Goal: Information Seeking & Learning: Learn about a topic

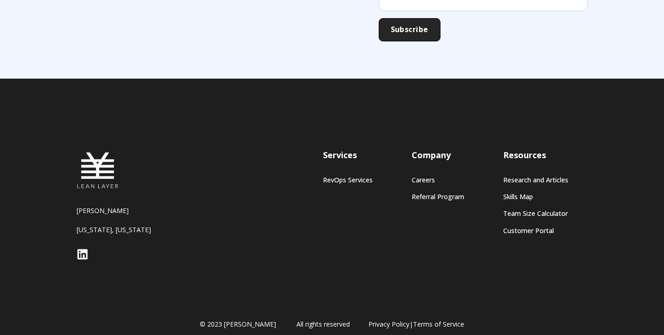
scroll to position [848, 0]
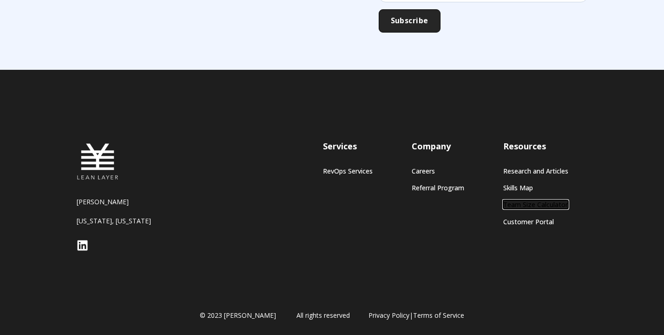
click at [519, 205] on link "Team Size Calculator" at bounding box center [535, 204] width 65 height 8
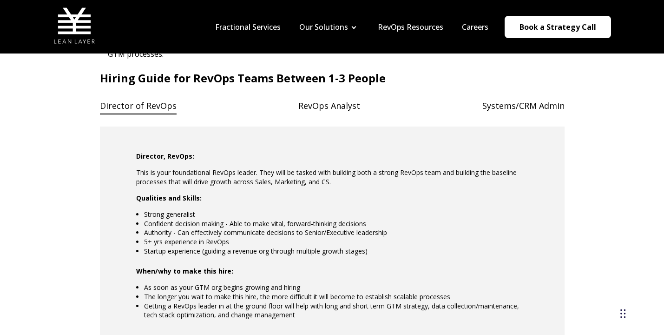
scroll to position [775, 0]
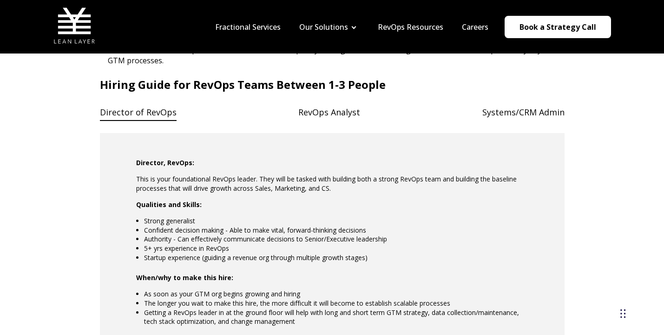
click at [321, 112] on h4 "RevOps Analyst" at bounding box center [329, 112] width 62 height 19
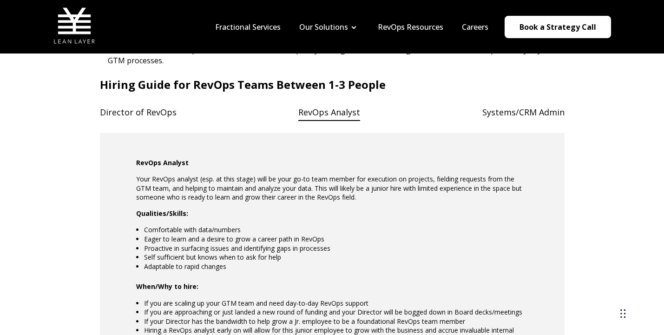
click at [139, 112] on h4 "Director of RevOps" at bounding box center [138, 112] width 77 height 19
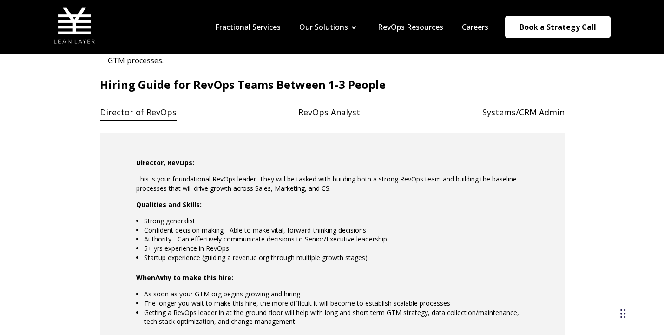
click at [317, 116] on h4 "RevOps Analyst" at bounding box center [329, 112] width 62 height 19
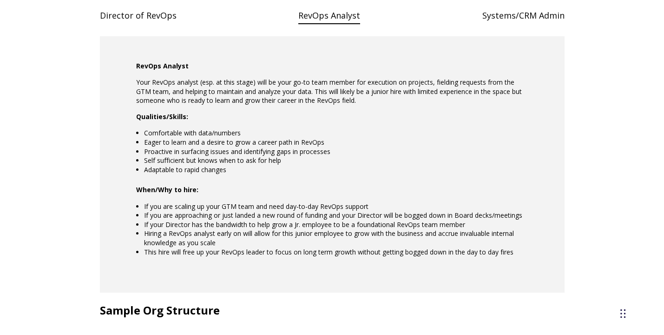
scroll to position [872, 0]
click at [506, 6] on h4 "Systems/CRM Admin" at bounding box center [523, 15] width 82 height 19
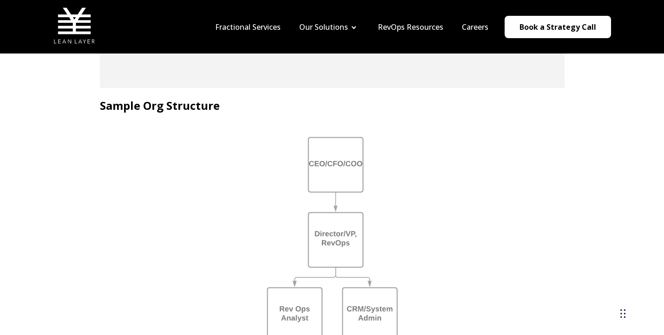
scroll to position [1016, 0]
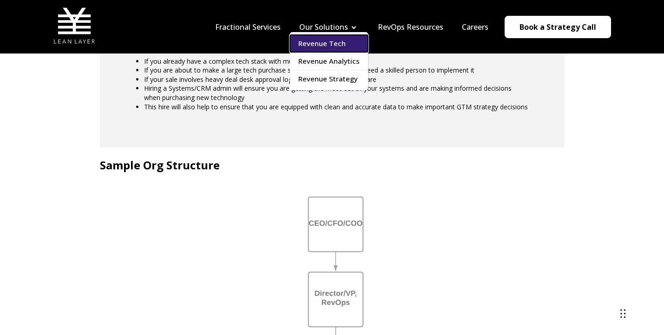
click at [332, 39] on link "Revenue Tech" at bounding box center [329, 43] width 78 height 17
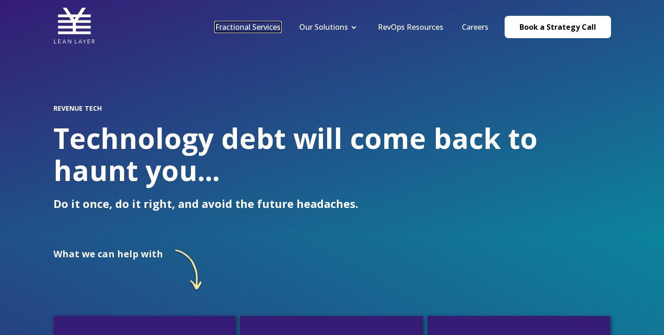
click at [271, 26] on link "Fractional Services" at bounding box center [248, 27] width 66 height 10
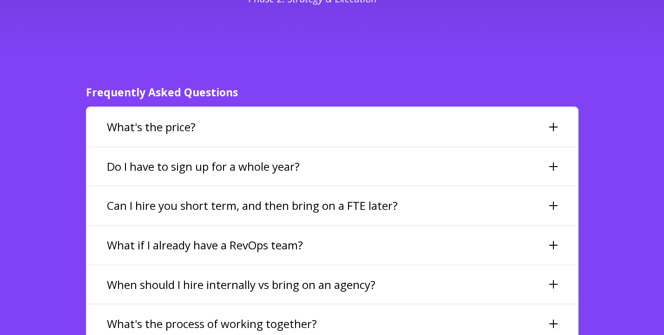
scroll to position [2095, 0]
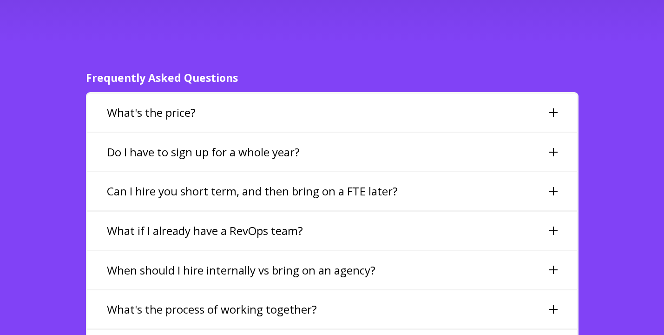
click at [166, 93] on div "What's the price?" at bounding box center [332, 112] width 490 height 38
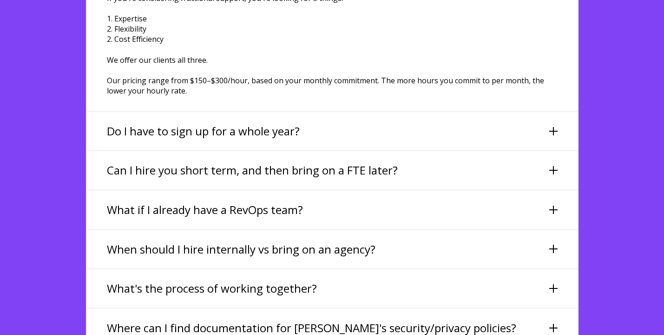
scroll to position [2241, 0]
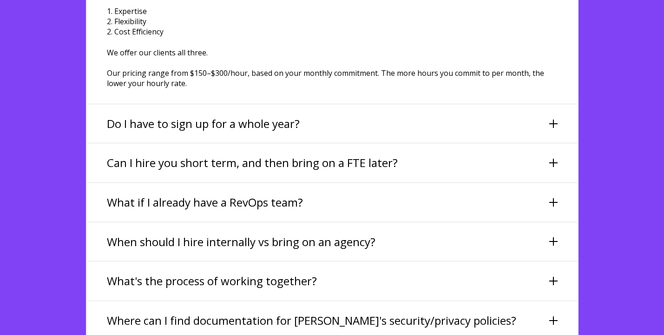
click at [167, 116] on h3 "Do I have to sign up for a whole year?" at bounding box center [203, 124] width 193 height 16
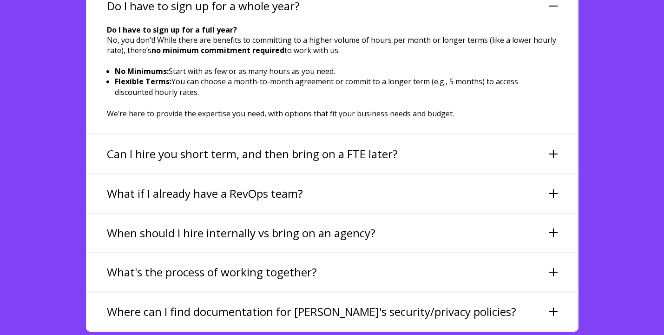
click at [123, 140] on div "Can I hire you short term, and then bring on a FTE later?" at bounding box center [332, 154] width 490 height 38
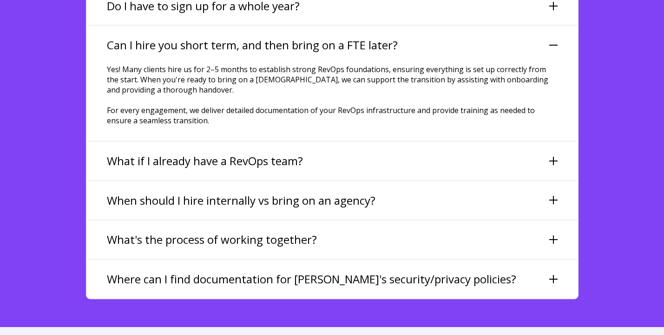
click at [142, 153] on h3 "What if I already have a RevOps team?" at bounding box center [205, 161] width 196 height 16
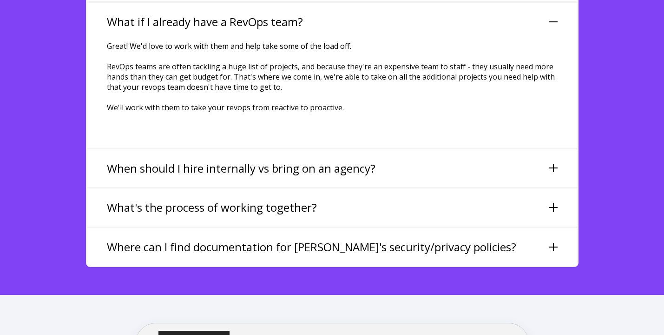
scroll to position [2313, 0]
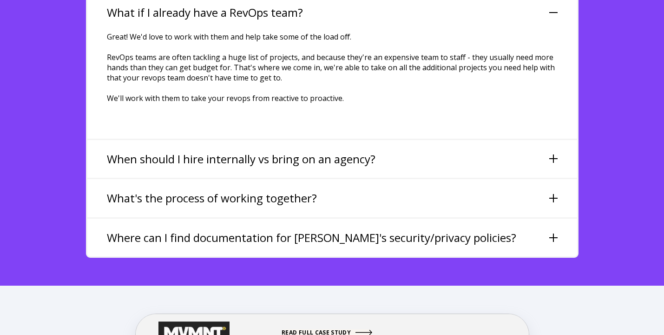
click at [145, 151] on h3 "When should I hire internally vs bring on an agency?" at bounding box center [241, 159] width 269 height 16
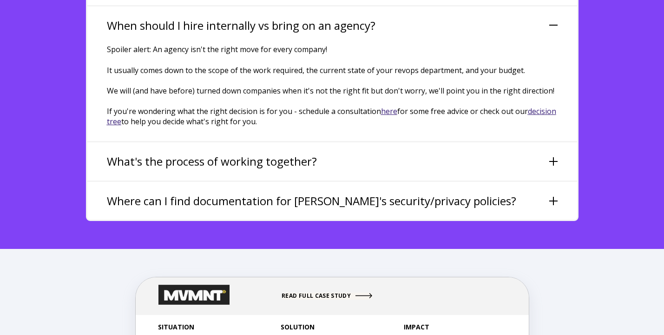
scroll to position [2341, 0]
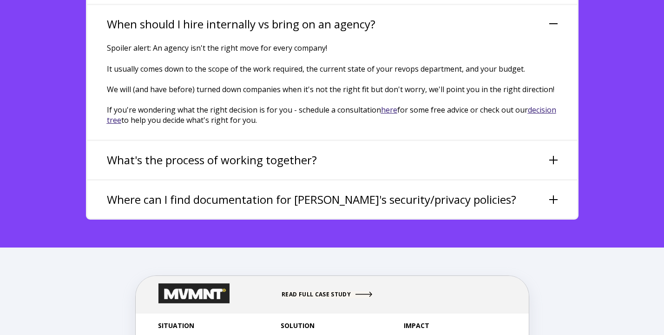
click at [146, 152] on h3 "What's the process of working together?" at bounding box center [212, 160] width 210 height 16
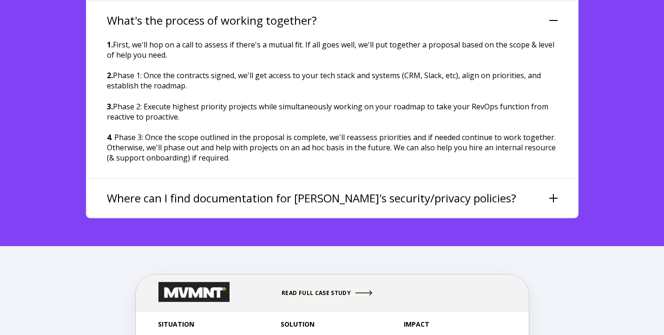
scroll to position [2385, 0]
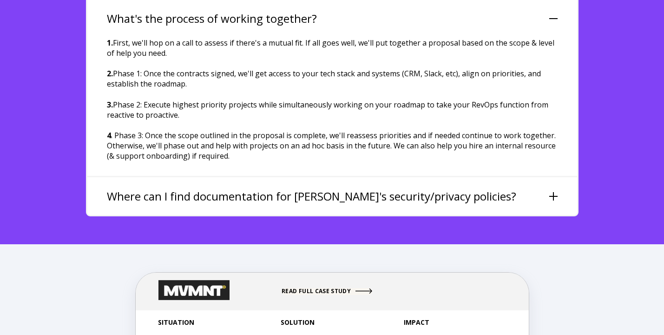
click at [157, 188] on h3 "Where can I find documentation for Lean Layer's security/privacy policies?" at bounding box center [311, 196] width 409 height 16
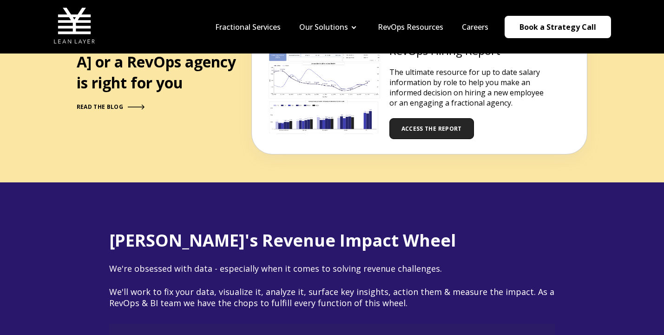
scroll to position [914, 0]
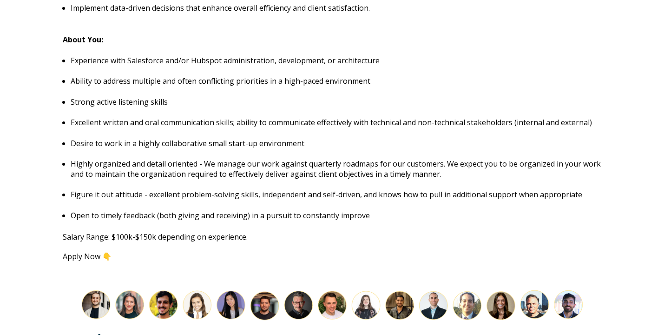
scroll to position [843, 0]
